Goal: Task Accomplishment & Management: Manage account settings

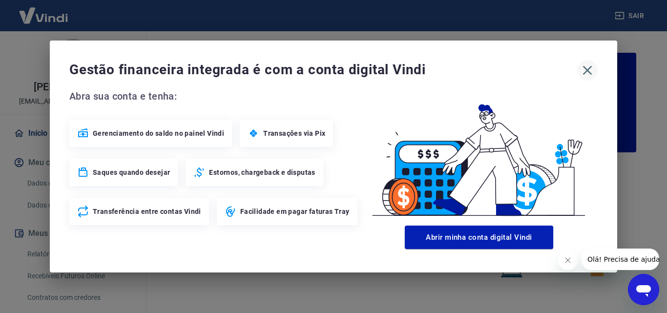
click at [589, 71] on icon "button" at bounding box center [587, 70] width 16 height 16
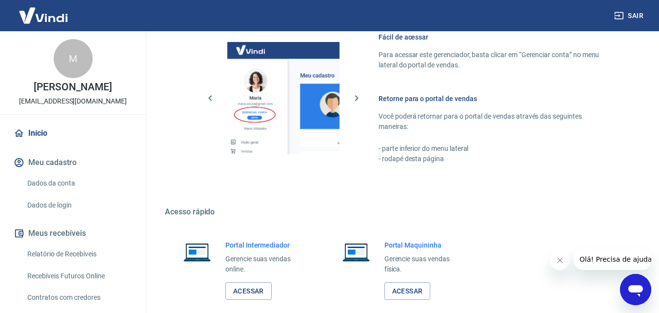
scroll to position [589, 0]
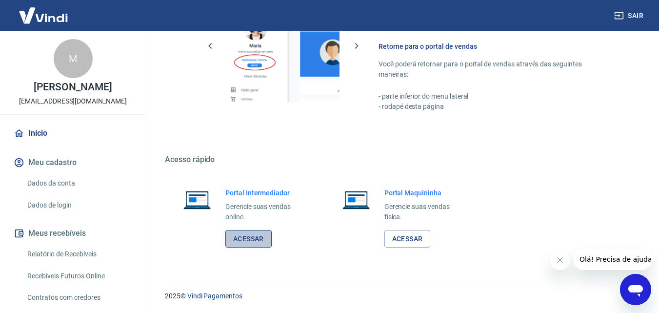
click at [250, 234] on link "Acessar" at bounding box center [248, 239] width 46 height 18
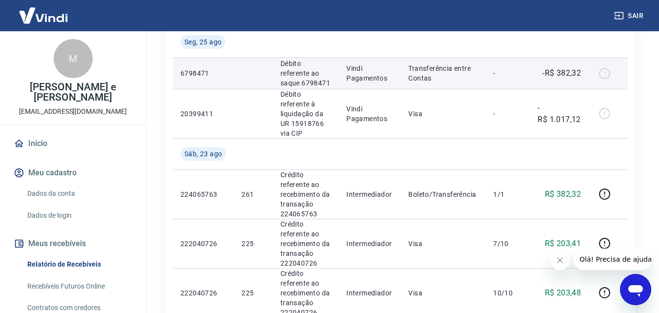
scroll to position [195, 0]
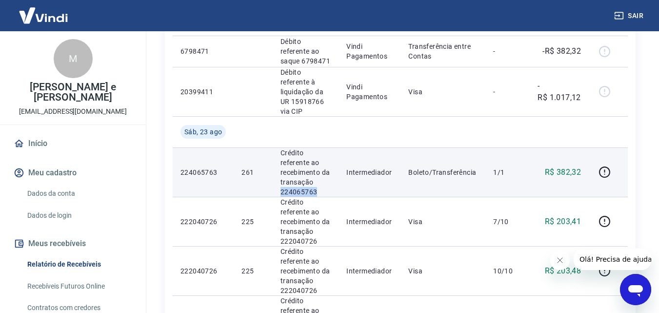
drag, startPoint x: 316, startPoint y: 182, endPoint x: 279, endPoint y: 185, distance: 37.2
click at [279, 185] on td "Crédito referente ao recebimento da transação 224065763" at bounding box center [306, 171] width 66 height 49
copy p "224065763"
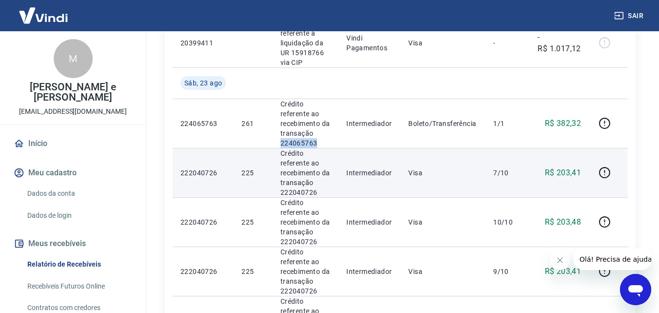
scroll to position [293, 0]
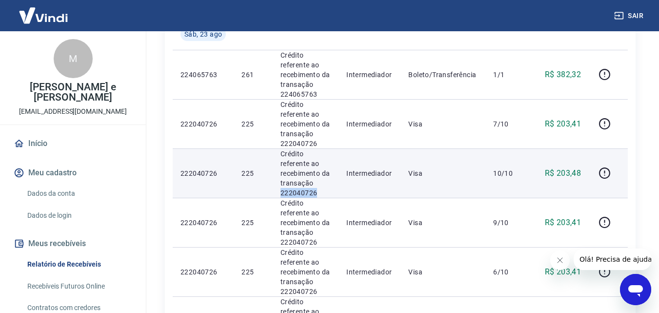
drag, startPoint x: 315, startPoint y: 183, endPoint x: 272, endPoint y: 179, distance: 43.2
click at [273, 179] on td "Crédito referente ao recebimento da transação 222040726" at bounding box center [306, 172] width 66 height 49
copy p "222040726"
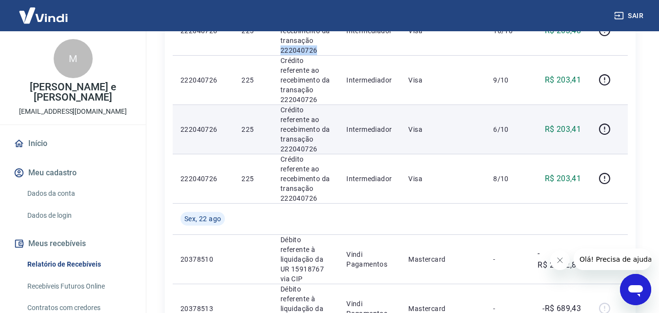
scroll to position [439, 0]
